Goal: Subscribe to service/newsletter

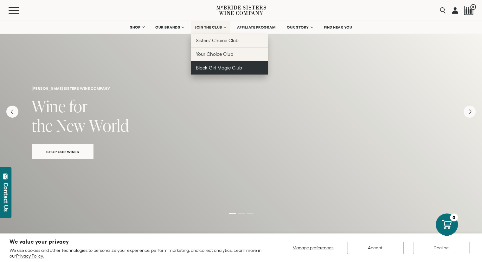
click at [216, 70] on span "Black Girl Magic Club" at bounding box center [219, 67] width 46 height 5
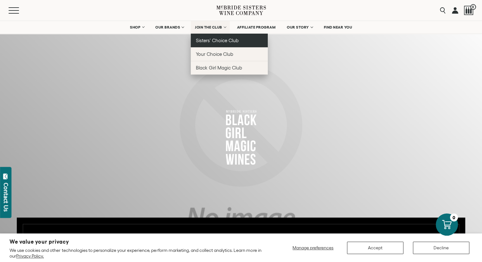
click at [212, 44] on link "Sisters' Choice Club" at bounding box center [229, 41] width 77 height 14
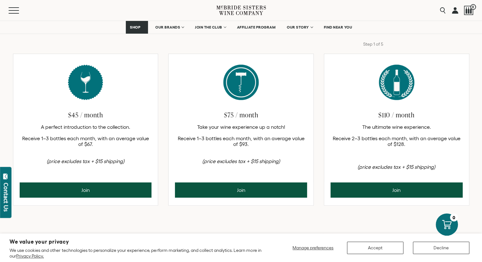
scroll to position [277, 0]
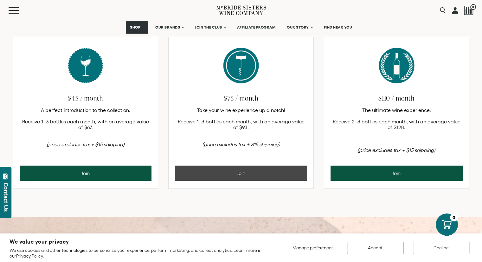
click at [252, 171] on button "Join" at bounding box center [241, 172] width 132 height 15
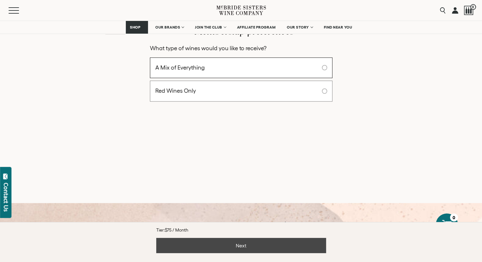
click at [235, 243] on button "Next" at bounding box center [241, 245] width 170 height 15
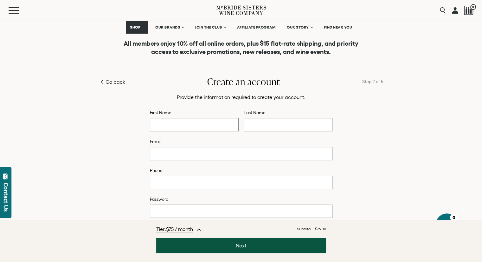
scroll to position [250, 0]
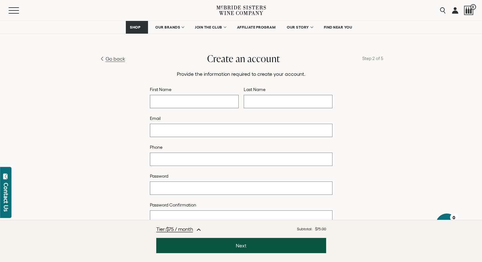
click at [109, 59] on span "Go back" at bounding box center [115, 59] width 20 height 8
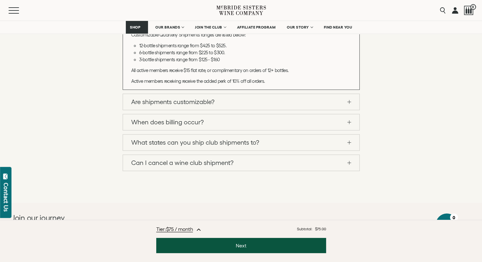
scroll to position [752, 0]
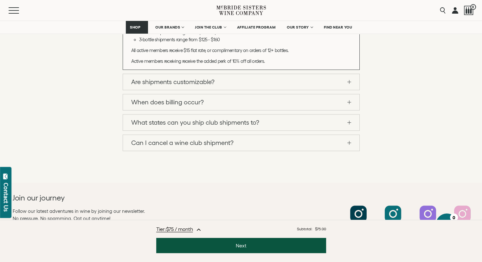
click at [349, 143] on span at bounding box center [349, 143] width 4 height 0
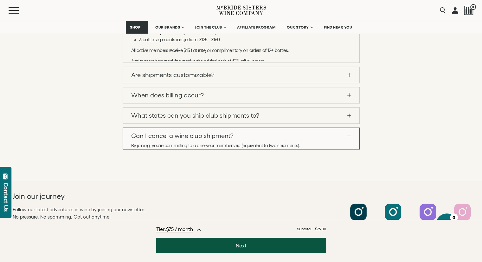
scroll to position [735, 0]
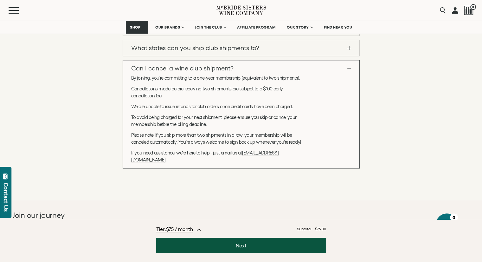
click at [346, 65] on link "Can I cancel a wine club shipment?" at bounding box center [241, 68] width 236 height 16
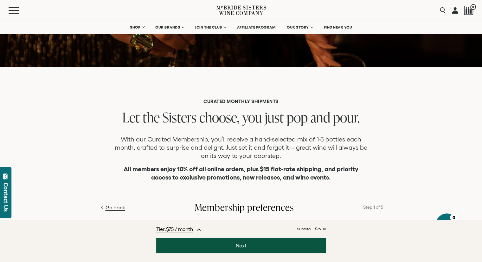
scroll to position [0, 0]
